Goal: Navigation & Orientation: Find specific page/section

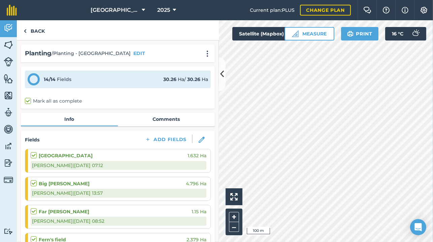
scroll to position [155, 0]
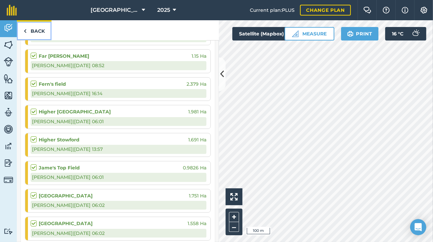
click at [46, 31] on link "Back" at bounding box center [34, 30] width 35 height 20
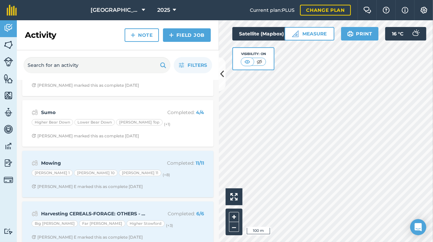
scroll to position [414, 0]
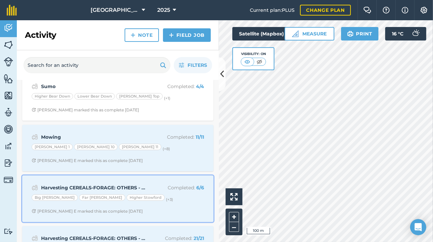
click at [129, 184] on strong "Harvesting CEREALS-FORAGE: OTHERS - Maize" at bounding box center [94, 187] width 107 height 7
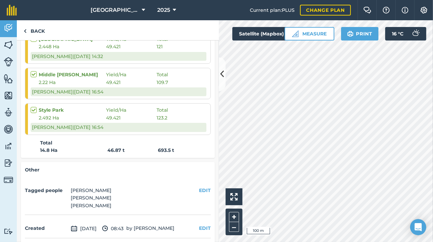
scroll to position [284, 0]
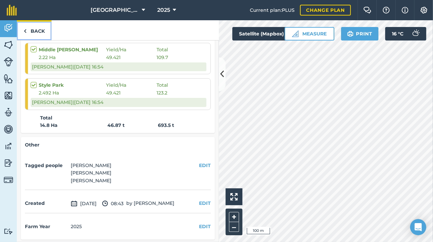
click at [37, 29] on link "Back" at bounding box center [34, 30] width 35 height 20
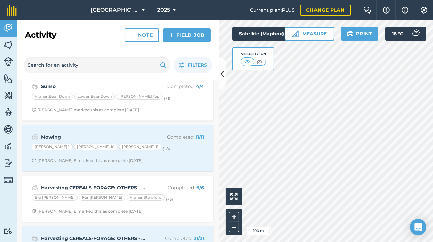
scroll to position [466, 0]
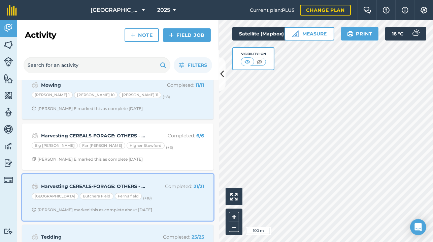
click at [155, 183] on p "Completed : 21 / 21" at bounding box center [178, 185] width 54 height 7
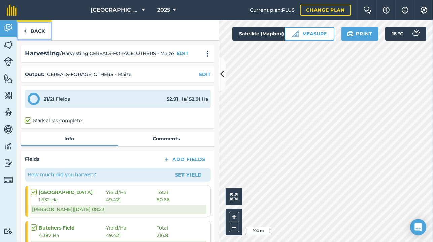
click at [30, 29] on link "Back" at bounding box center [34, 30] width 35 height 20
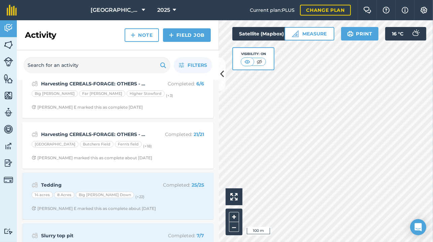
scroll to position [492, 0]
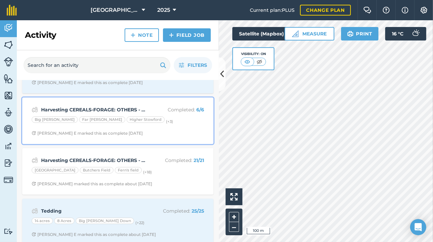
click at [109, 106] on strong "Harvesting CEREALS-FORAGE: OTHERS - Maize" at bounding box center [94, 109] width 107 height 7
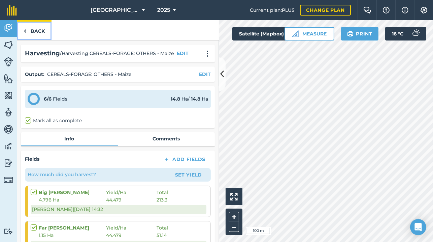
click at [41, 29] on link "Back" at bounding box center [34, 30] width 35 height 20
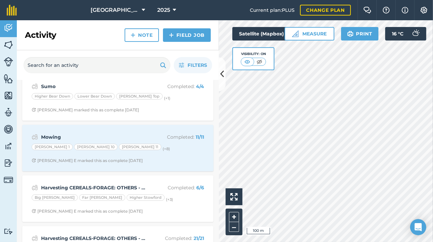
scroll to position [388, 0]
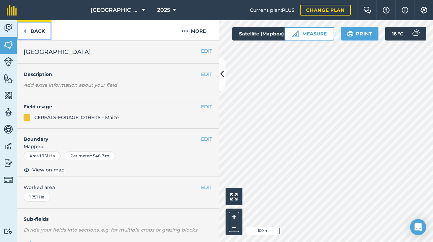
click at [32, 33] on link "Back" at bounding box center [34, 30] width 35 height 20
click at [39, 28] on link "Back" at bounding box center [34, 30] width 35 height 20
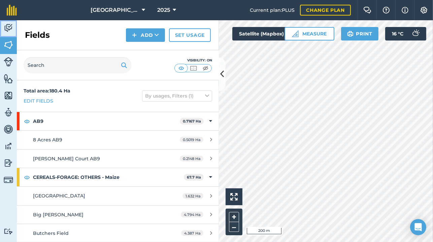
click at [11, 26] on img at bounding box center [8, 28] width 9 height 10
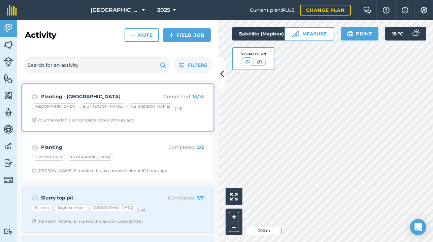
click at [122, 101] on div "Planting - [GEOGRAPHIC_DATA] Completed : 14 / 14 [GEOGRAPHIC_DATA] Big [PERSON_…" at bounding box center [117, 107] width 183 height 38
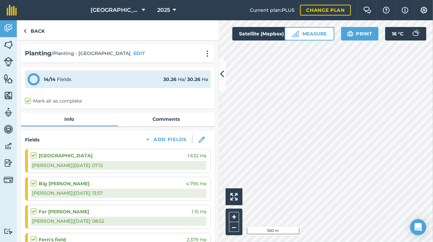
scroll to position [26, 0]
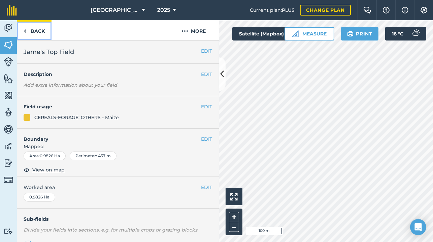
click at [35, 25] on link "Back" at bounding box center [34, 30] width 35 height 20
click at [30, 34] on link "Back" at bounding box center [34, 30] width 35 height 20
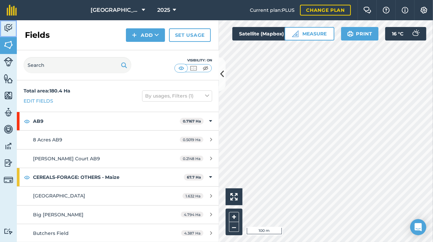
click at [7, 34] on link "Activity" at bounding box center [8, 28] width 17 height 17
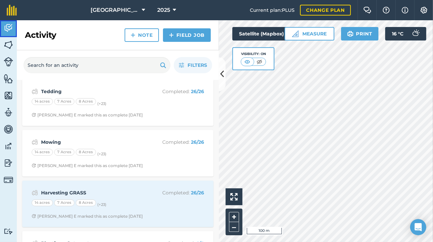
scroll to position [311, 0]
